Goal: Information Seeking & Learning: Find specific fact

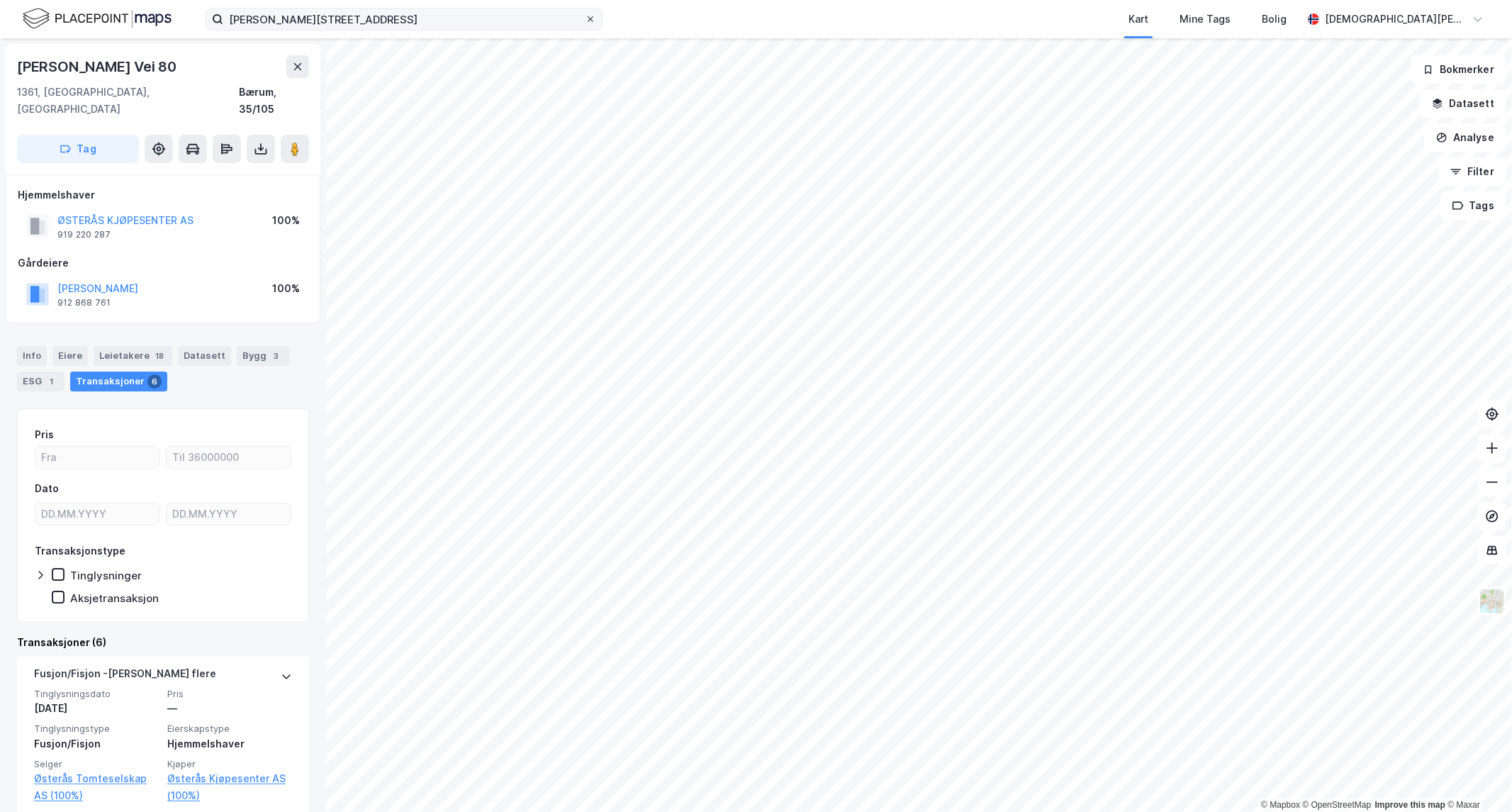
click at [590, 19] on icon at bounding box center [591, 19] width 6 height 6
click at [585, 19] on input "[PERSON_NAME][STREET_ADDRESS]" at bounding box center [403, 19] width 361 height 21
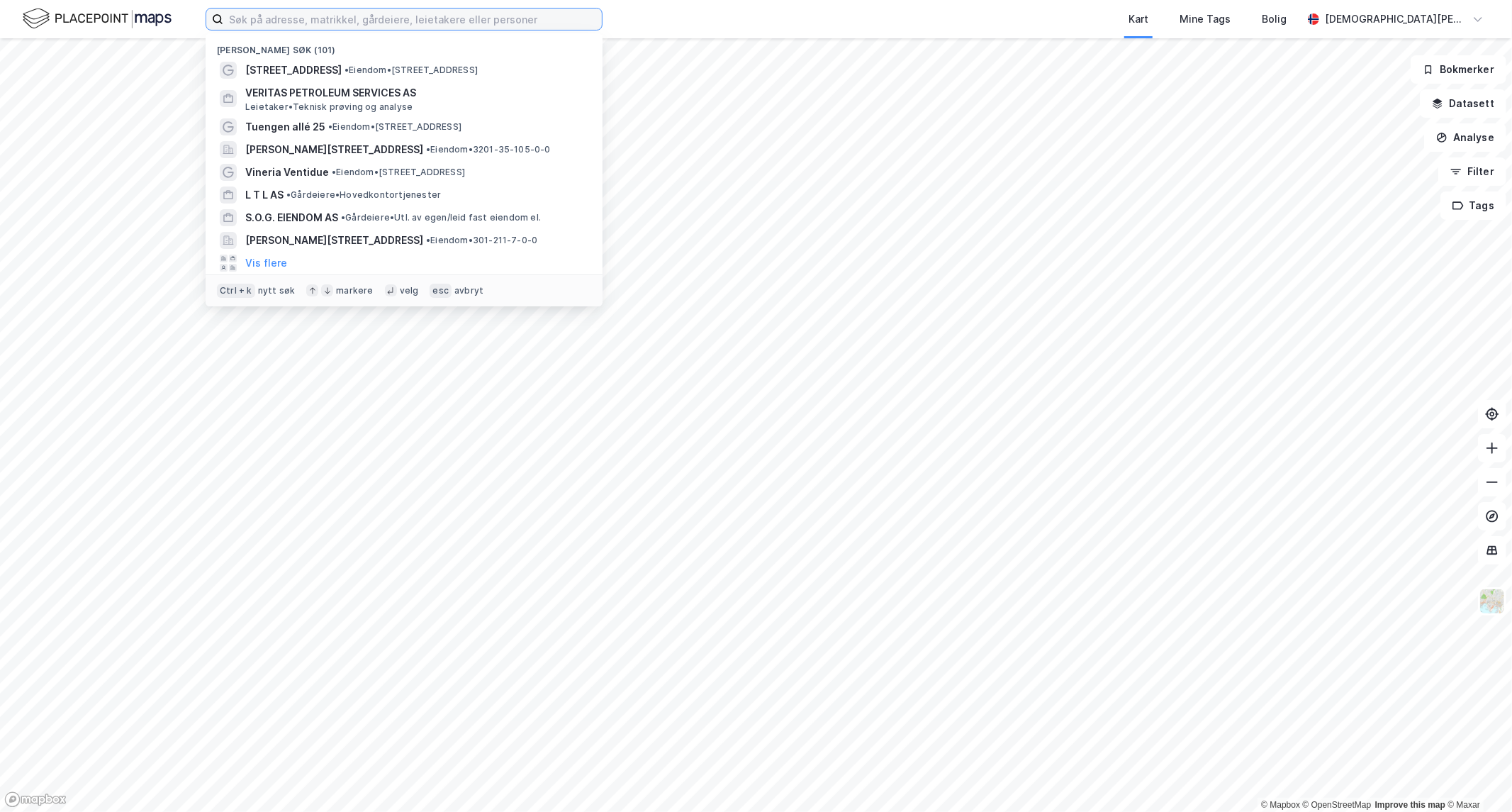
click at [579, 16] on input at bounding box center [412, 19] width 378 height 21
paste input "[PERSON_NAME]"
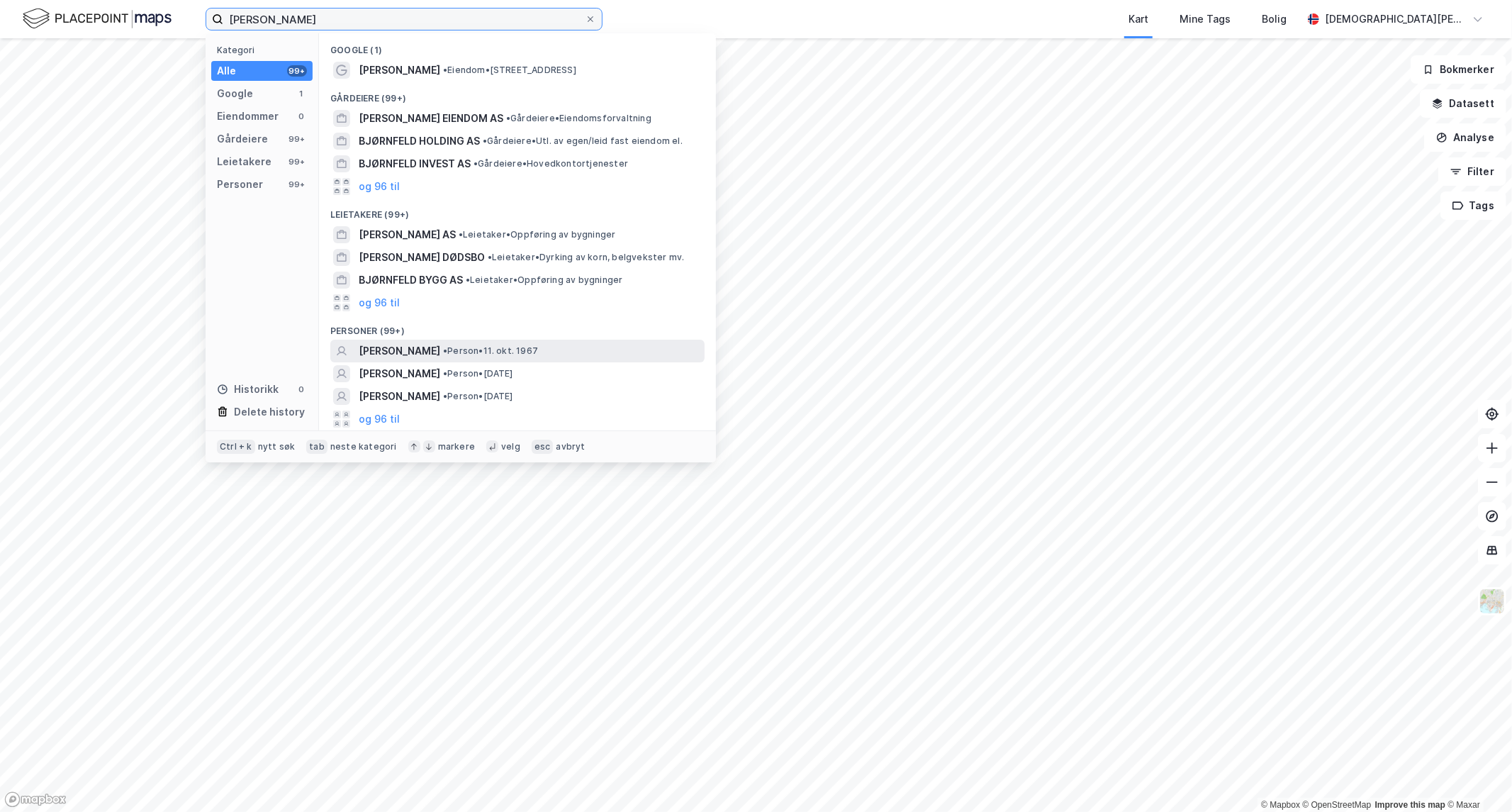
type input "[PERSON_NAME]"
click at [520, 350] on span "• Person • [DATE]" at bounding box center [489, 350] width 94 height 11
